Goal: Task Accomplishment & Management: Use online tool/utility

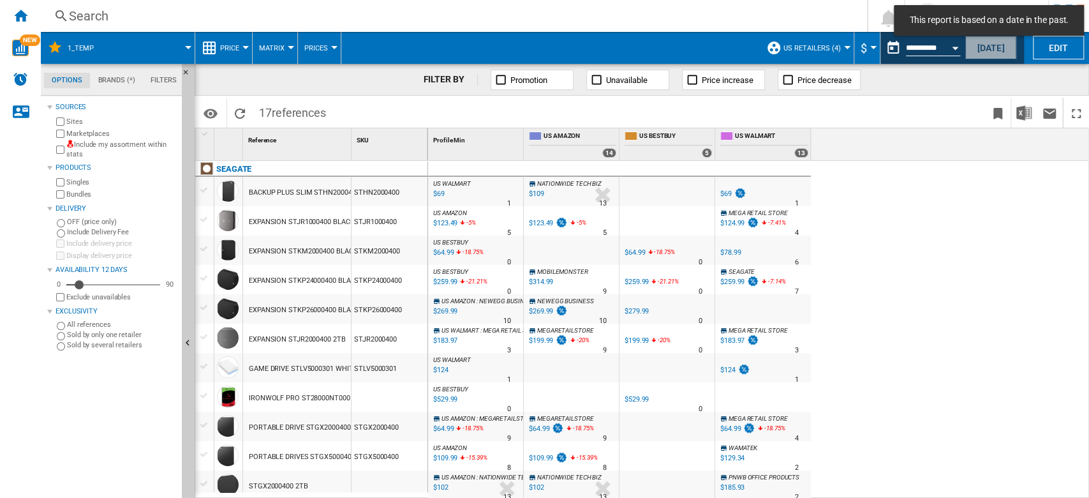
click at [986, 56] on button "Today" at bounding box center [991, 48] width 51 height 24
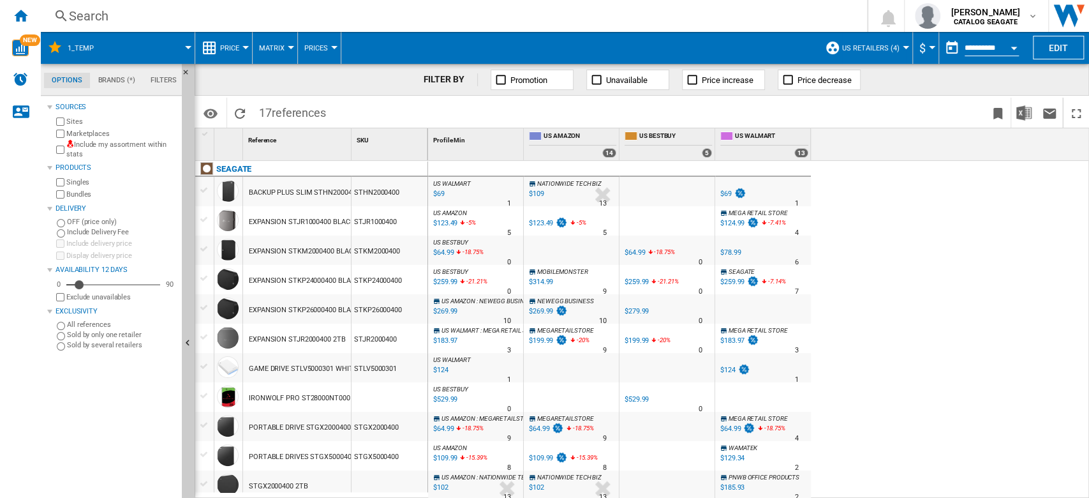
click at [885, 43] on button "US retailers (4)" at bounding box center [874, 48] width 64 height 32
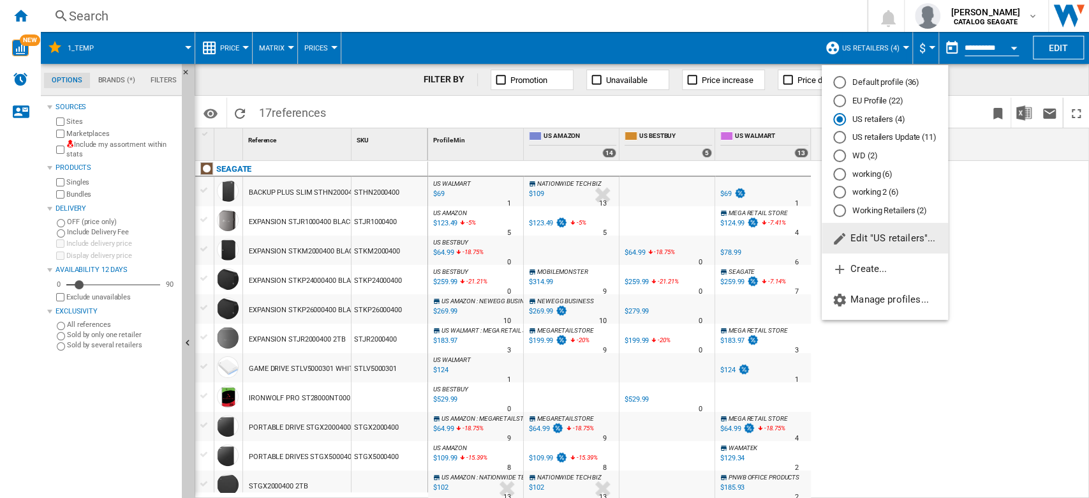
click at [888, 241] on span "Edit "US retailers"..." at bounding box center [883, 237] width 103 height 11
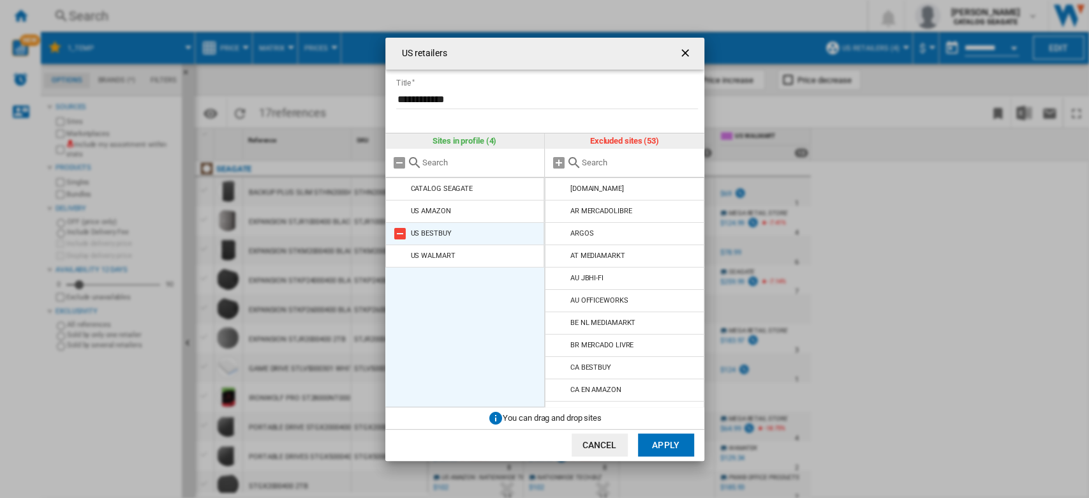
click at [399, 230] on md-icon at bounding box center [399, 233] width 15 height 15
click at [399, 232] on md-icon at bounding box center [399, 233] width 15 height 15
click at [673, 444] on button "Apply" at bounding box center [666, 444] width 56 height 23
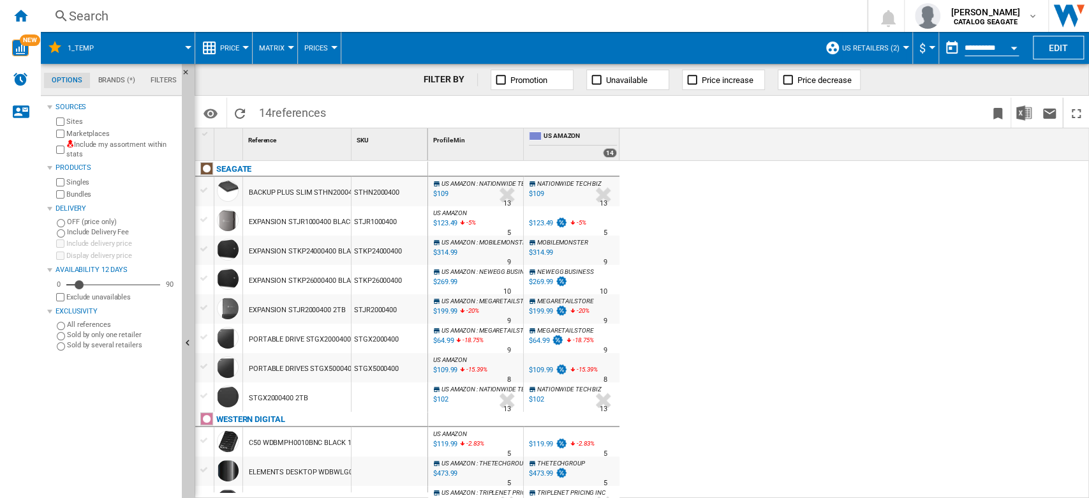
click at [100, 134] on label "Marketplaces" at bounding box center [121, 134] width 110 height 10
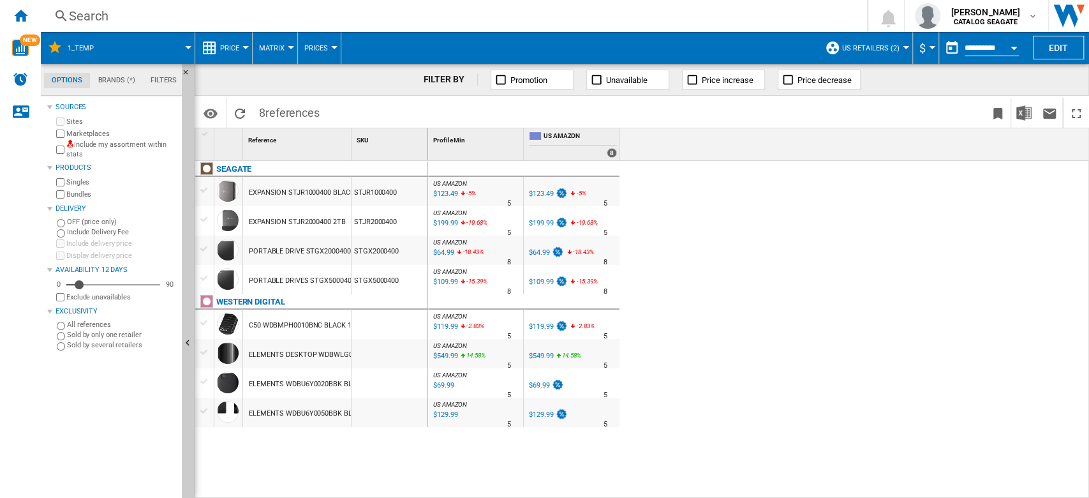
click at [183, 46] on span at bounding box center [150, 48] width 77 height 32
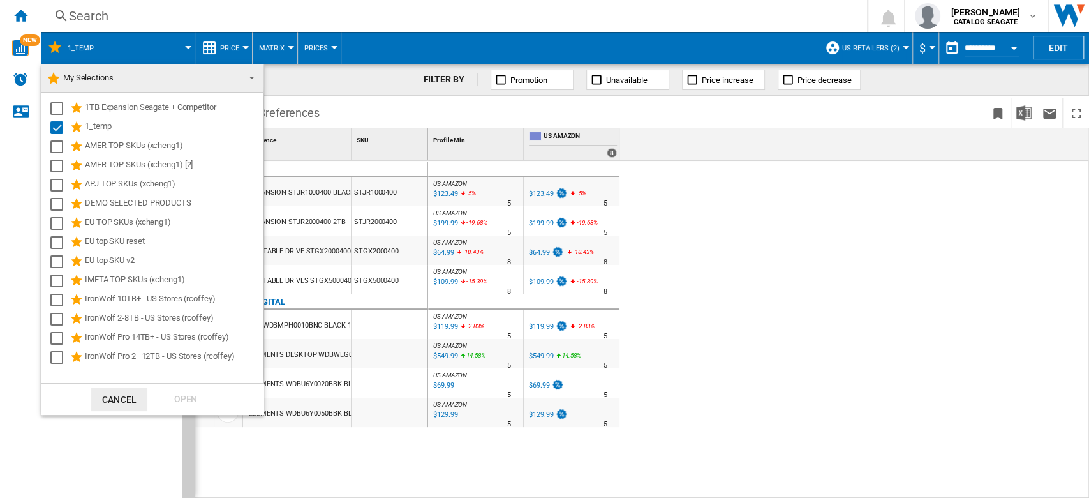
click at [246, 80] on span at bounding box center [248, 77] width 15 height 18
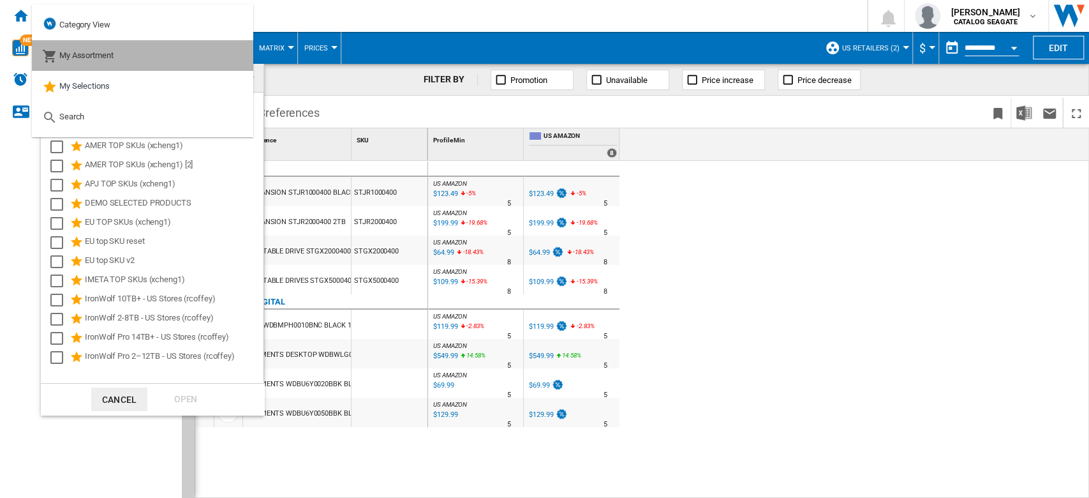
drag, startPoint x: 107, startPoint y: 59, endPoint x: 116, endPoint y: 66, distance: 11.4
click at [107, 59] on span "My Assortment" at bounding box center [86, 55] width 54 height 10
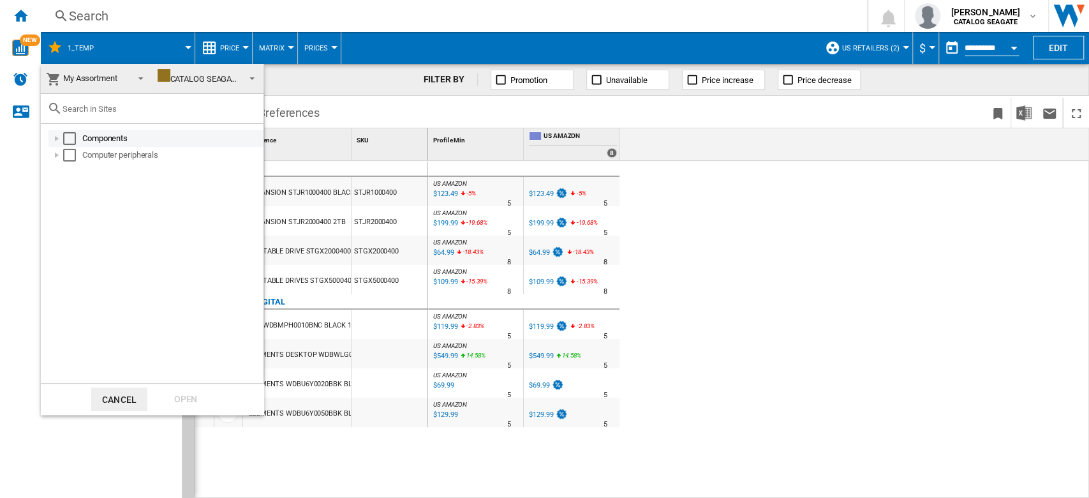
click at [72, 137] on div "Select" at bounding box center [69, 138] width 13 height 13
click at [74, 160] on div "Select" at bounding box center [69, 155] width 13 height 13
click at [191, 400] on div "Open" at bounding box center [186, 399] width 56 height 24
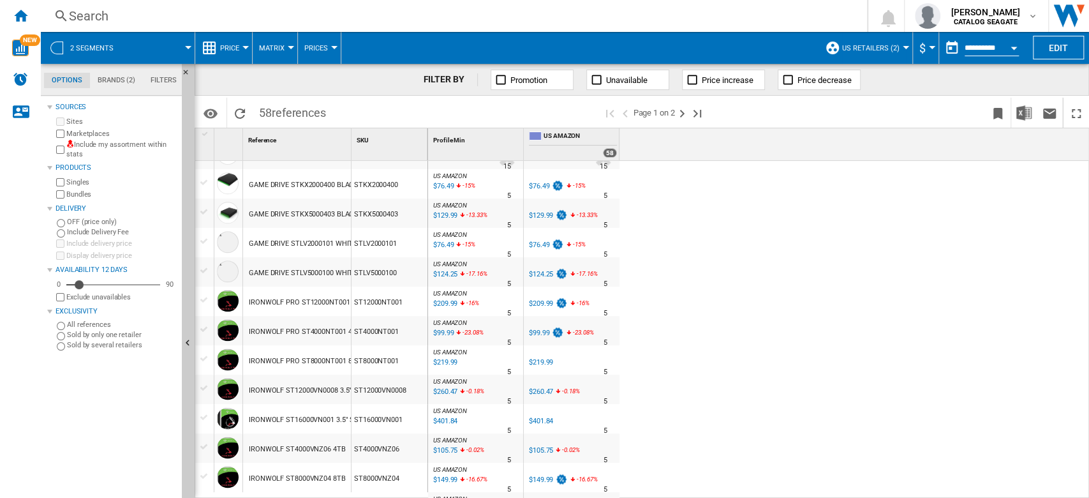
scroll to position [1160, 0]
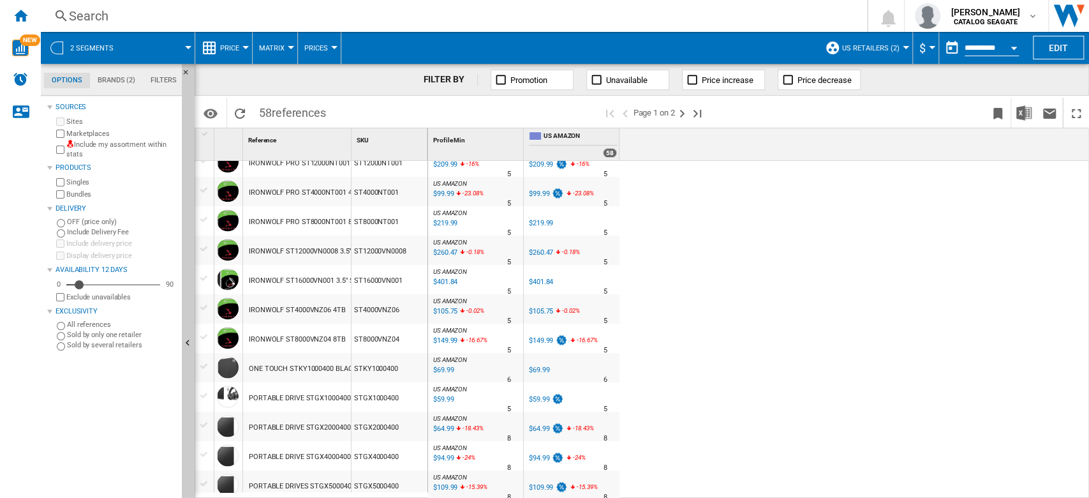
click at [894, 54] on button "US retailers (2)" at bounding box center [874, 48] width 64 height 32
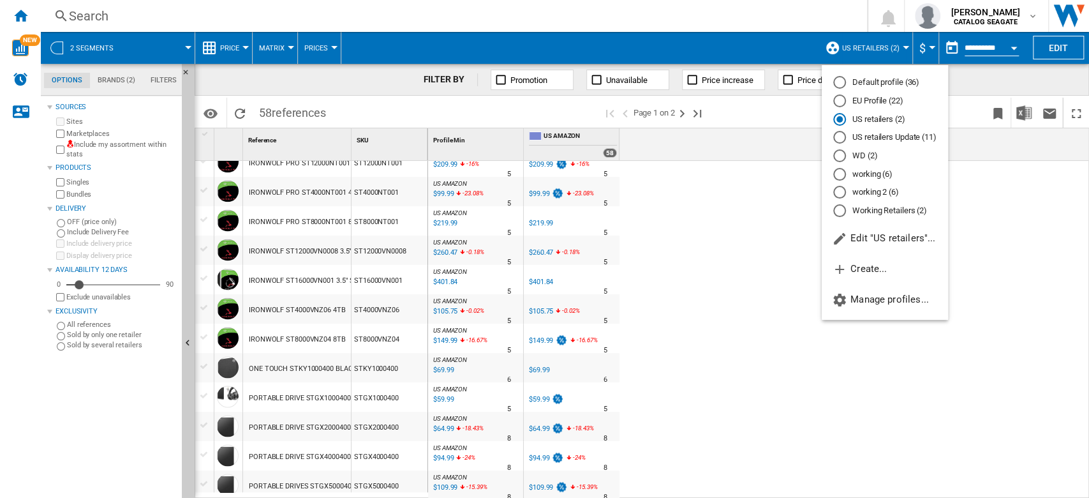
click at [775, 40] on md-backdrop at bounding box center [544, 249] width 1089 height 498
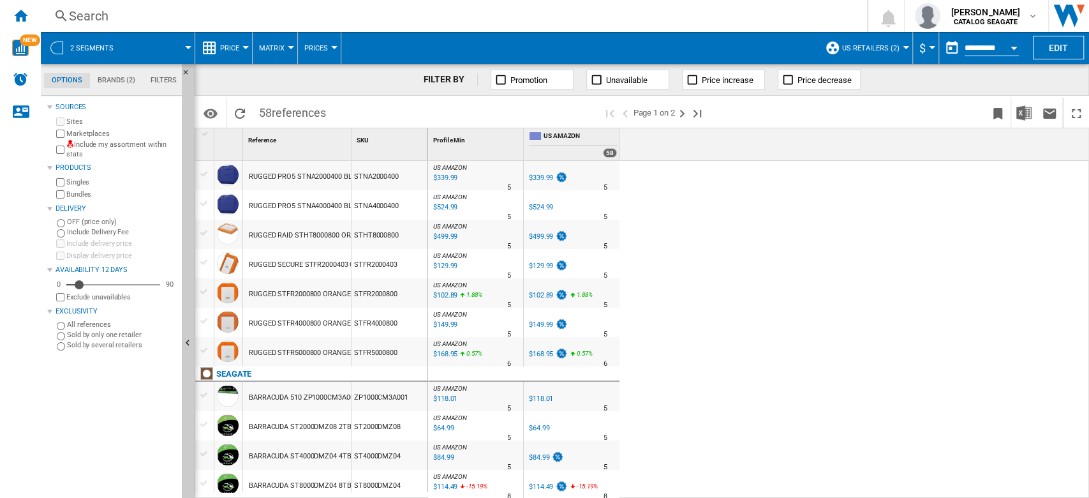
scroll to position [0, 0]
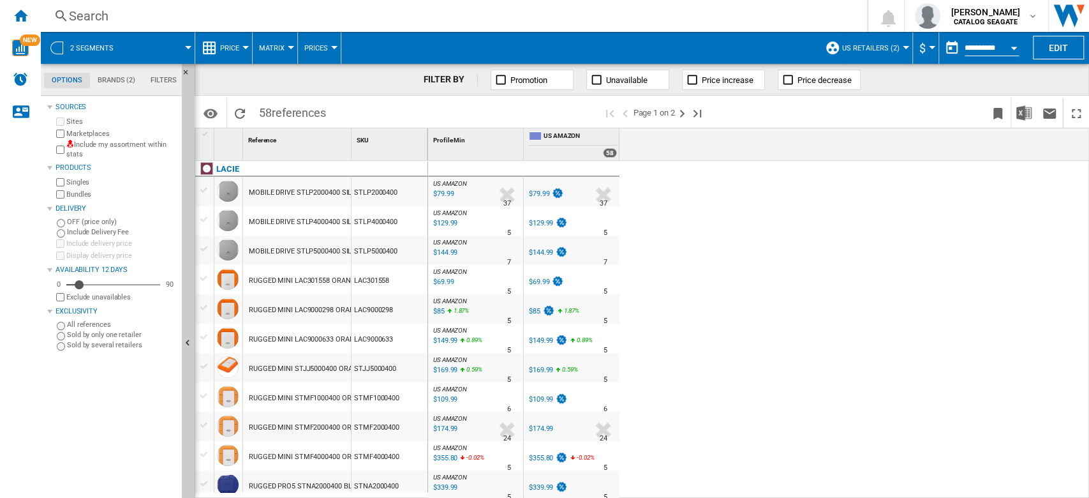
click at [815, 202] on div "US AMAZON : US AMAZON -1.0 % $79.99 % N/A 37 US AMAZON : US AMAZON US AMAZON -1…" at bounding box center [759, 330] width 662 height 338
